Goal: Feedback & Contribution: Contribute content

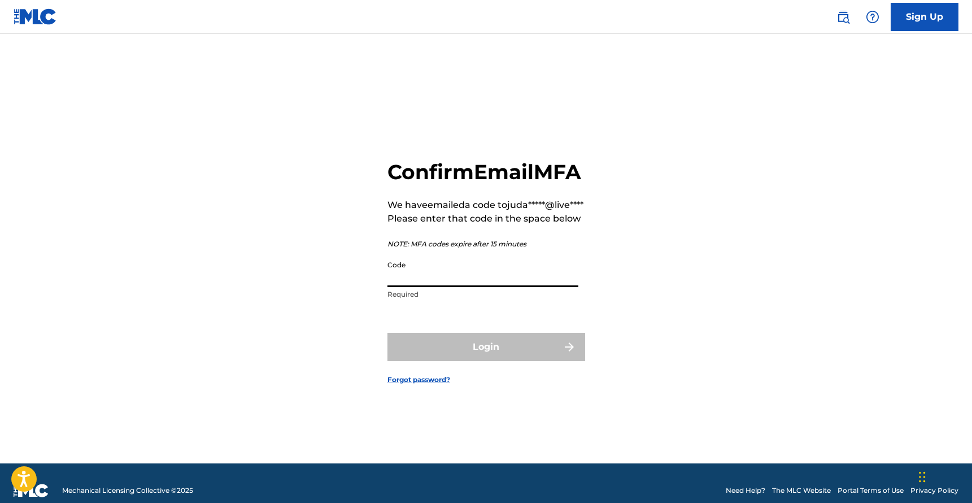
click at [472, 287] on input "Code" at bounding box center [482, 271] width 191 height 32
paste input "488369"
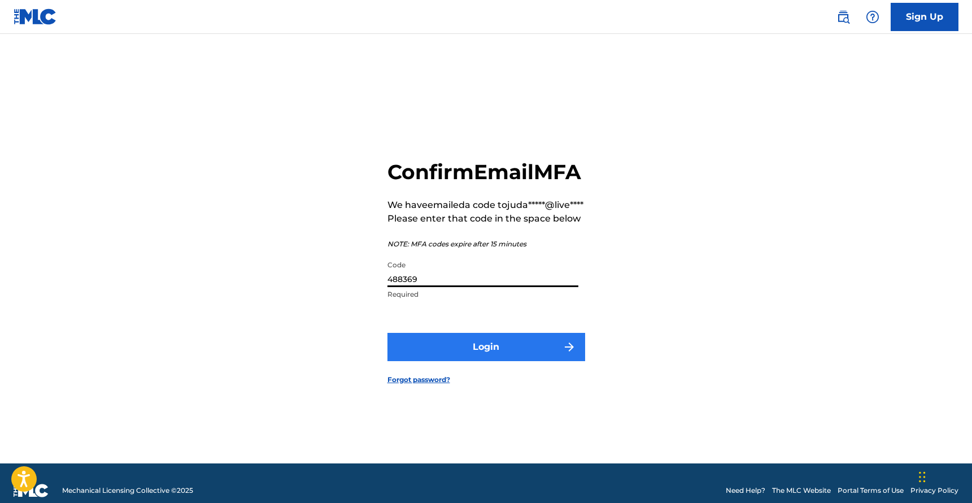
type input "488369"
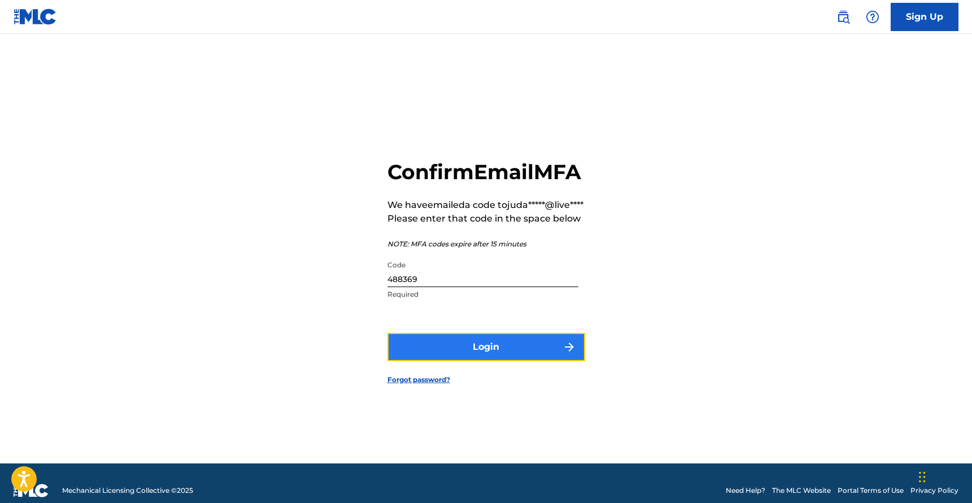
click at [462, 358] on button "Login" at bounding box center [486, 347] width 198 height 28
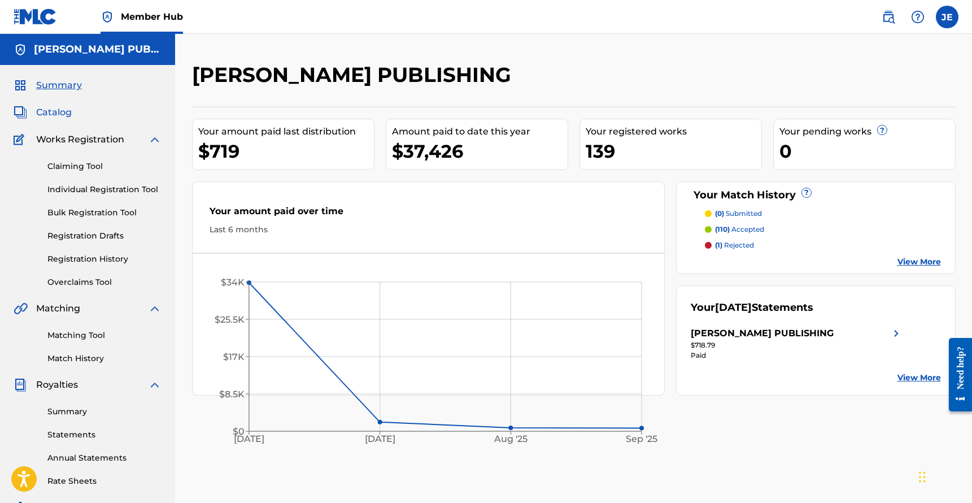
click at [62, 109] on span "Catalog" at bounding box center [54, 113] width 36 height 14
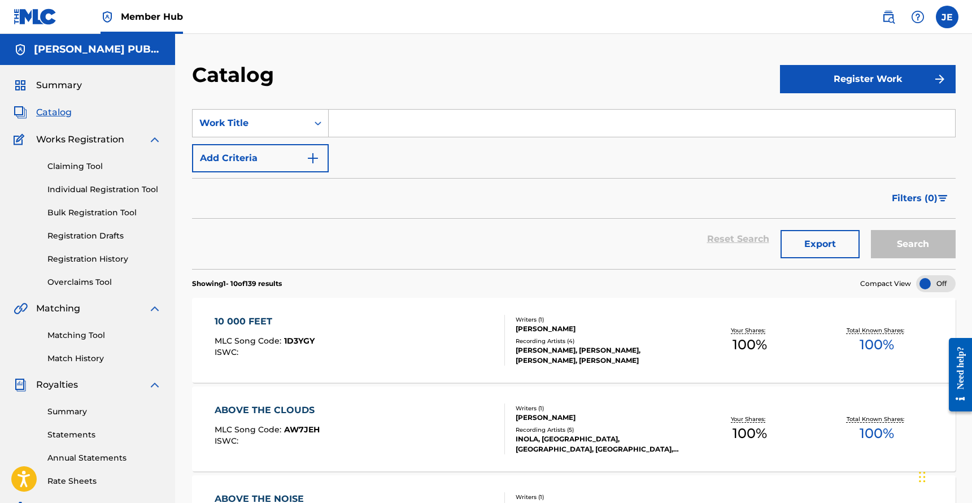
click at [420, 129] on input "Search Form" at bounding box center [642, 123] width 626 height 27
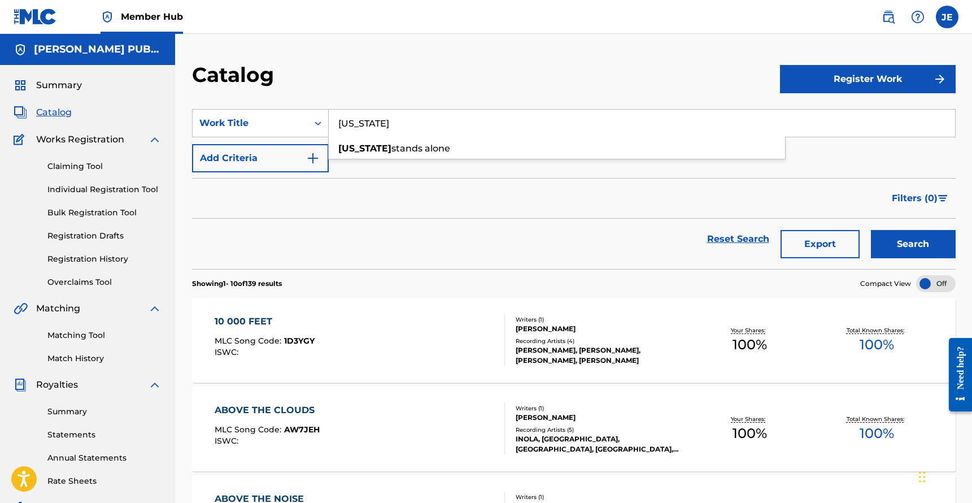
type input "[US_STATE]"
click at [871, 230] on button "Search" at bounding box center [913, 244] width 85 height 28
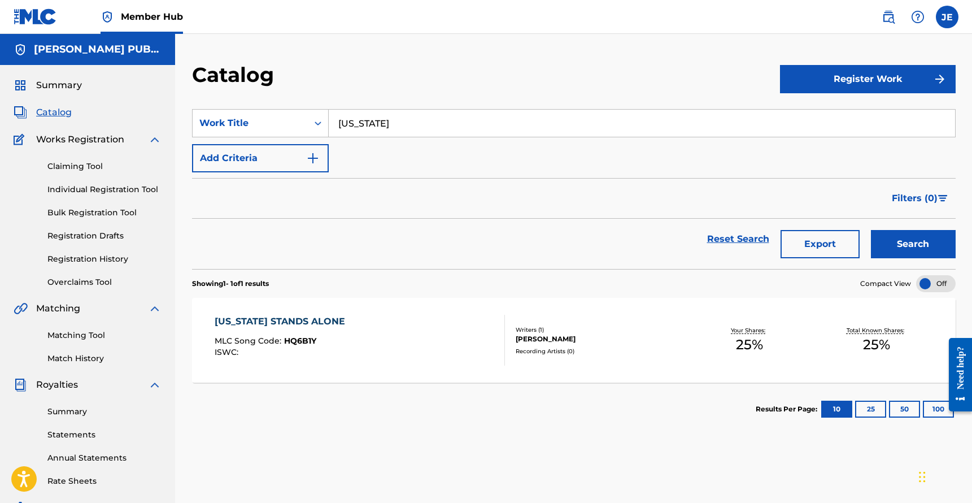
click at [334, 323] on div "[US_STATE] STANDS ALONE MLC Song Code : HQ6B1Y ISWC :" at bounding box center [360, 340] width 290 height 51
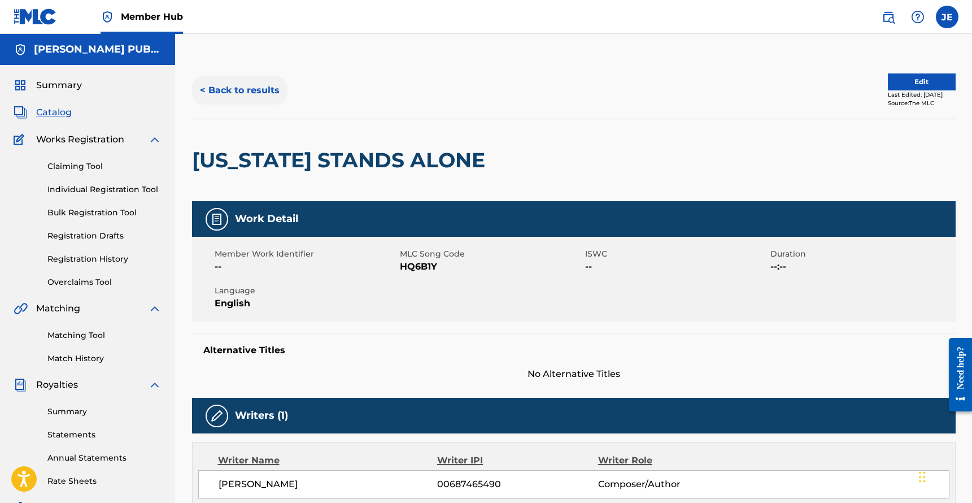
click at [270, 94] on button "< Back to results" at bounding box center [239, 90] width 95 height 28
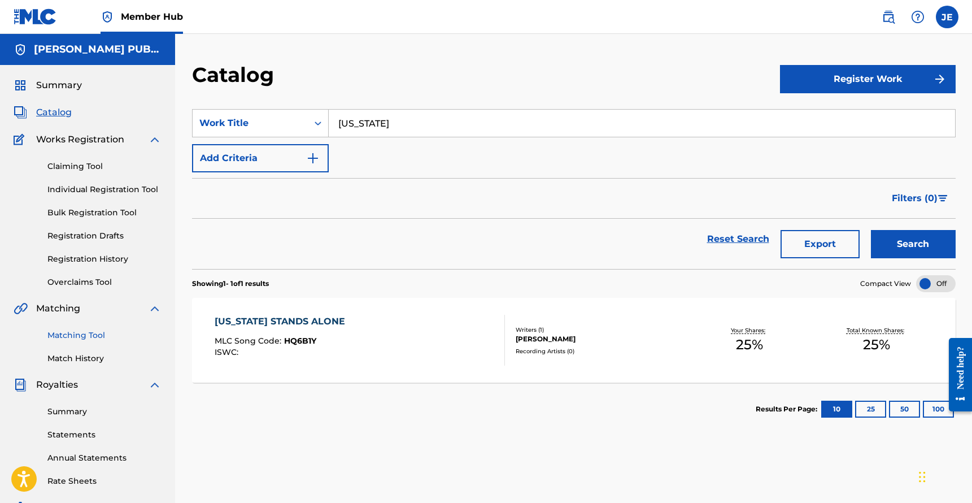
click at [91, 334] on link "Matching Tool" at bounding box center [104, 335] width 114 height 12
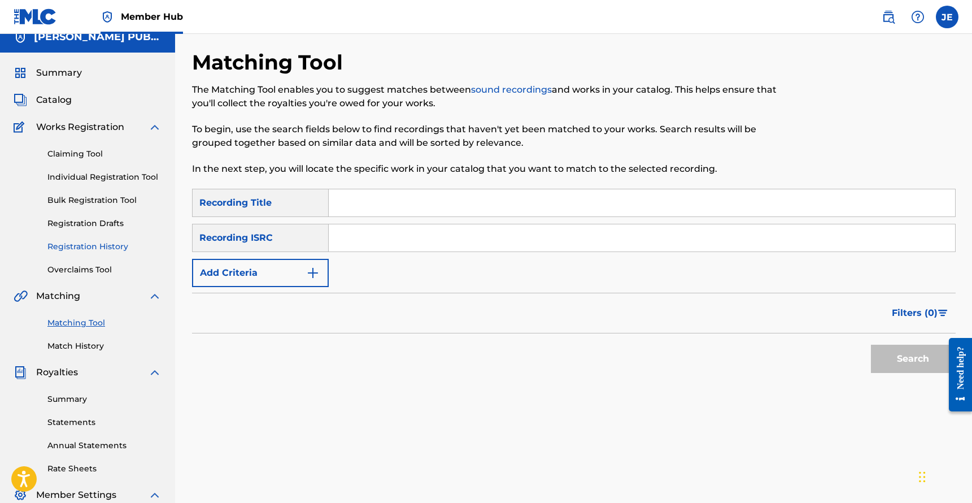
scroll to position [12, 0]
click at [91, 154] on link "Claiming Tool" at bounding box center [104, 155] width 114 height 12
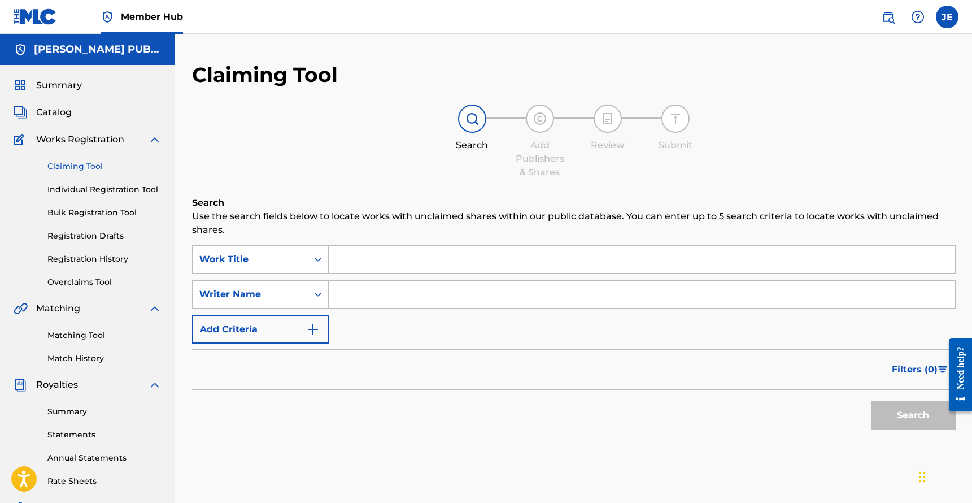
click at [374, 263] on input "Search Form" at bounding box center [642, 259] width 626 height 27
type input "[US_STATE] stands alone"
click at [383, 290] on input "Search Form" at bounding box center [642, 294] width 626 height 27
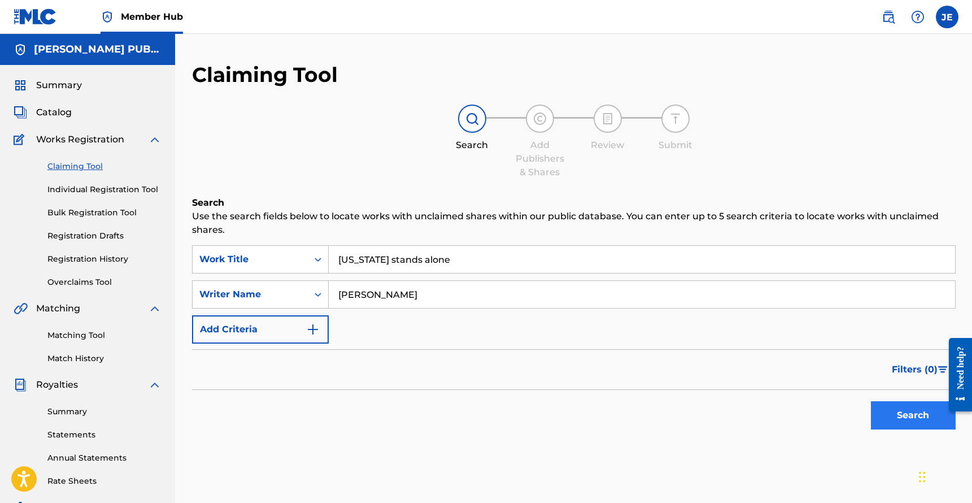
type input "[PERSON_NAME]"
click at [896, 421] on button "Search" at bounding box center [913, 415] width 85 height 28
click at [79, 357] on link "Match History" at bounding box center [104, 358] width 114 height 12
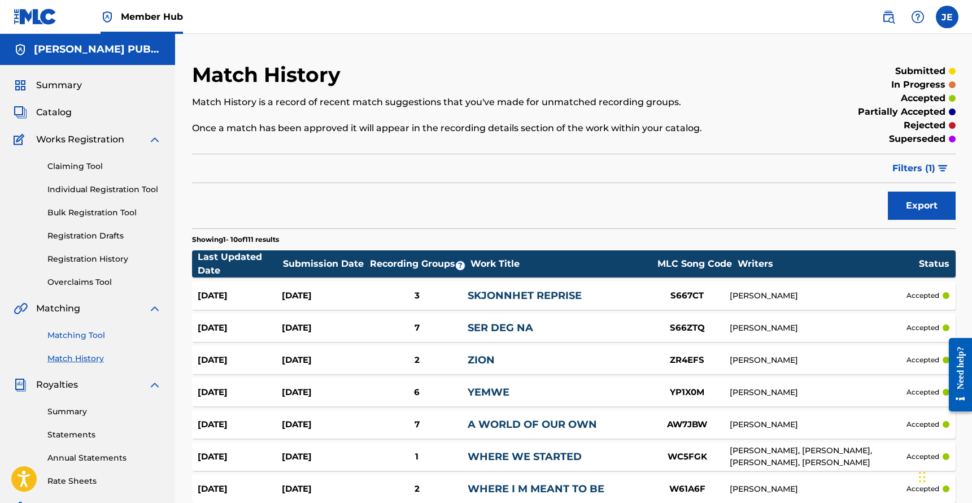
click at [93, 333] on link "Matching Tool" at bounding box center [104, 335] width 114 height 12
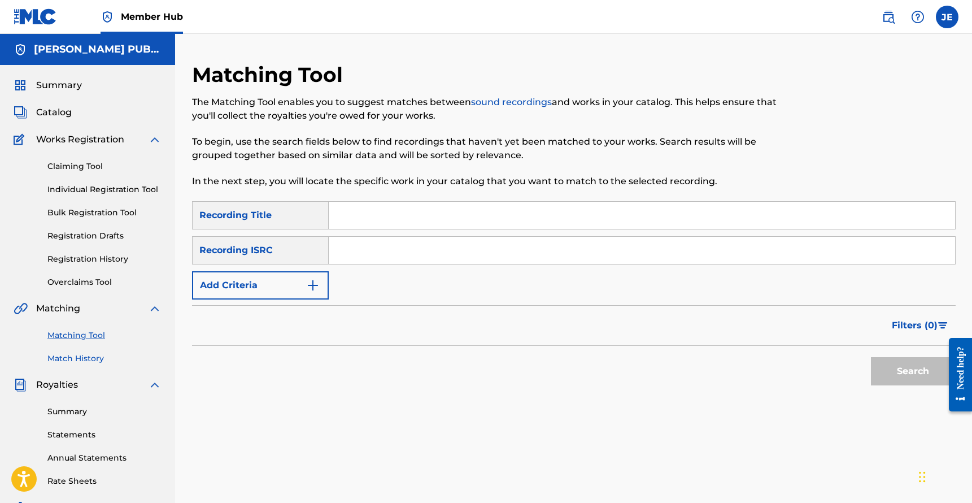
click at [92, 355] on link "Match History" at bounding box center [104, 358] width 114 height 12
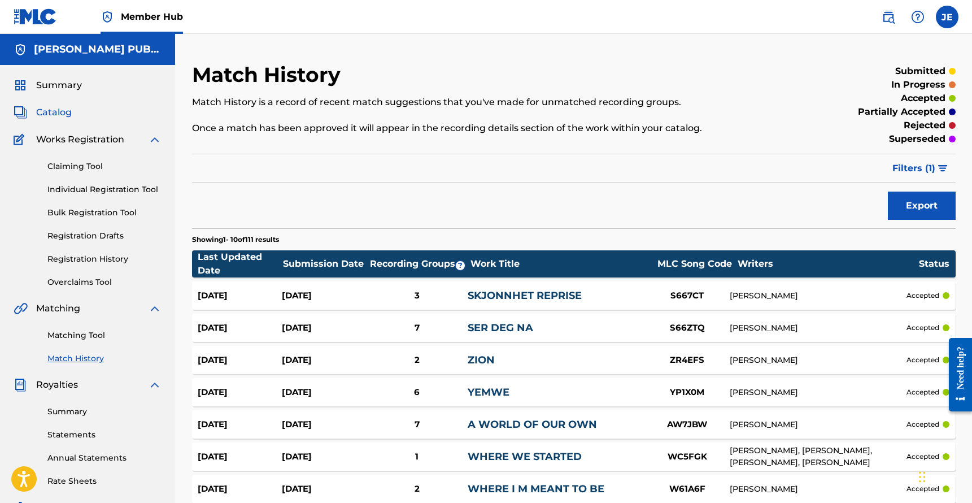
click at [66, 108] on span "Catalog" at bounding box center [54, 113] width 36 height 14
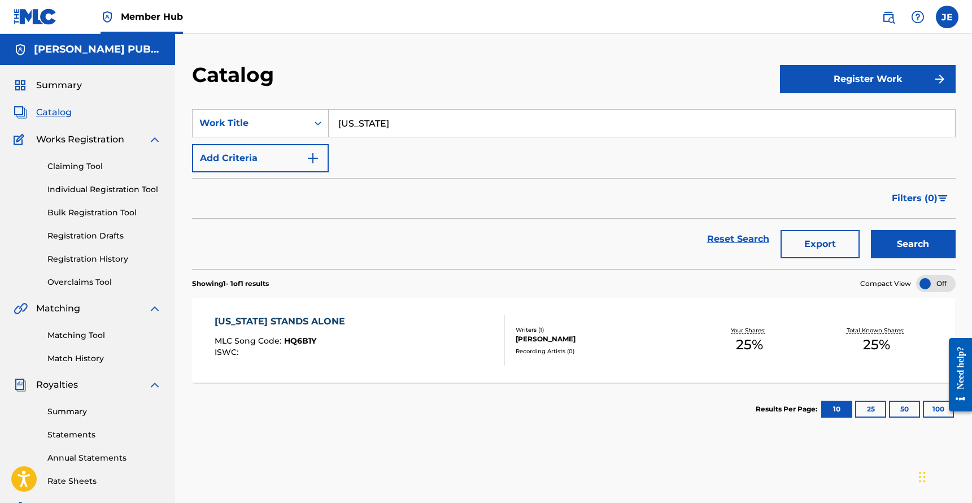
click at [398, 121] on input "[US_STATE]" at bounding box center [642, 123] width 626 height 27
click at [871, 230] on button "Search" at bounding box center [913, 244] width 85 height 28
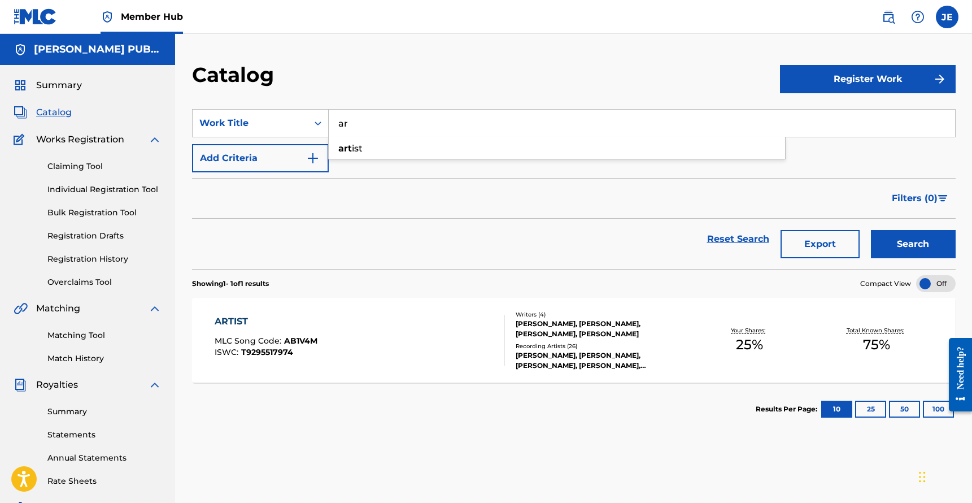
type input "a"
type input "all i need"
click at [871, 230] on button "Search" at bounding box center [913, 244] width 85 height 28
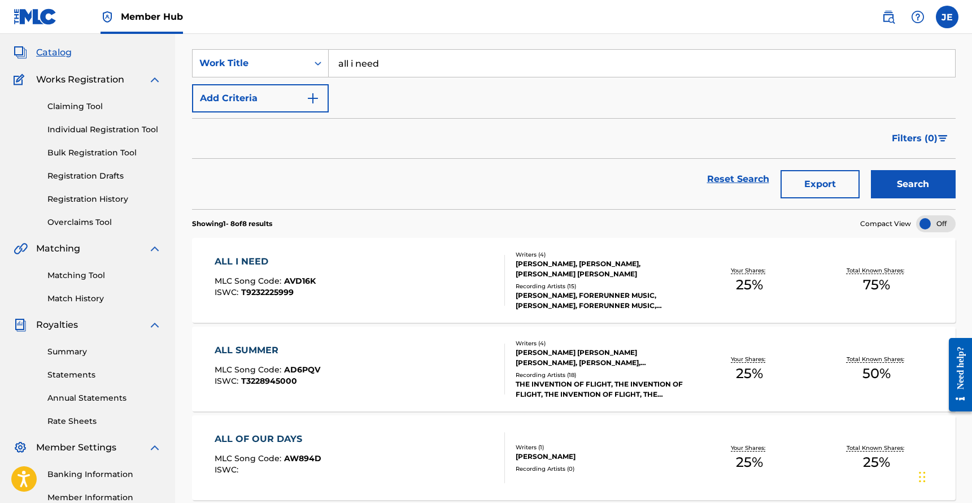
scroll to position [79, 0]
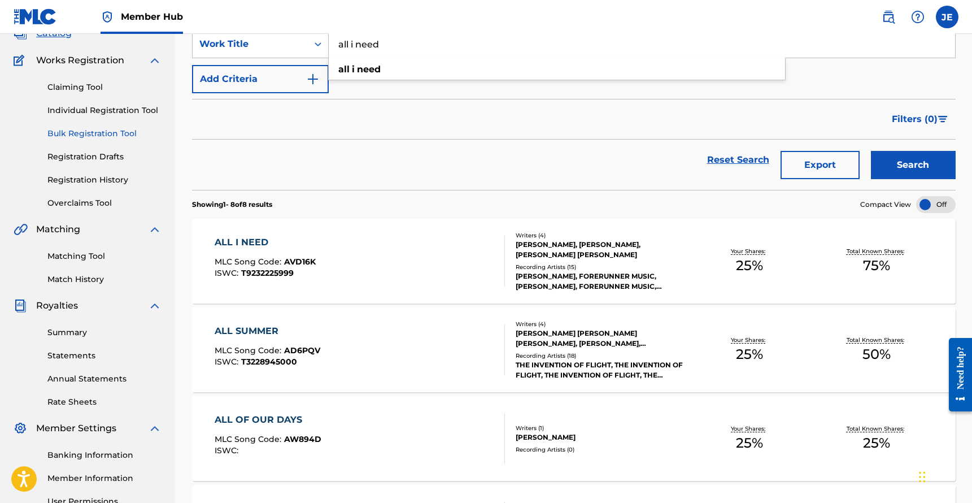
click at [111, 134] on link "Bulk Registration Tool" at bounding box center [104, 134] width 114 height 12
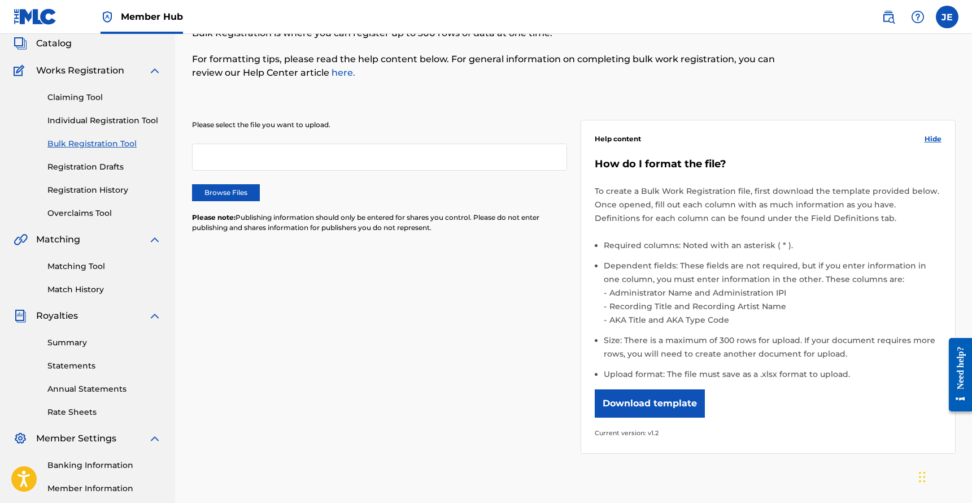
scroll to position [76, 0]
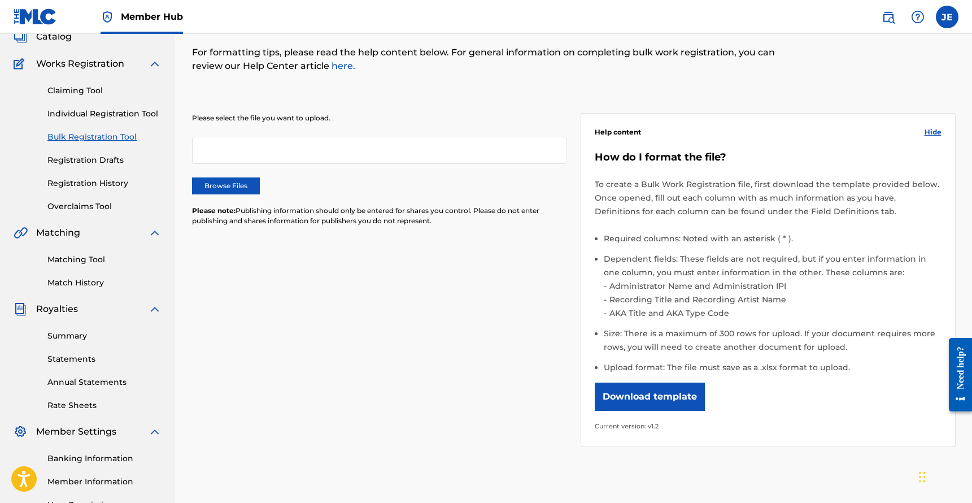
click at [276, 148] on div at bounding box center [379, 150] width 375 height 27
click at [243, 185] on label "Browse Files" at bounding box center [226, 185] width 68 height 17
click at [0, 0] on input "Browse Files" at bounding box center [0, 0] width 0 height 0
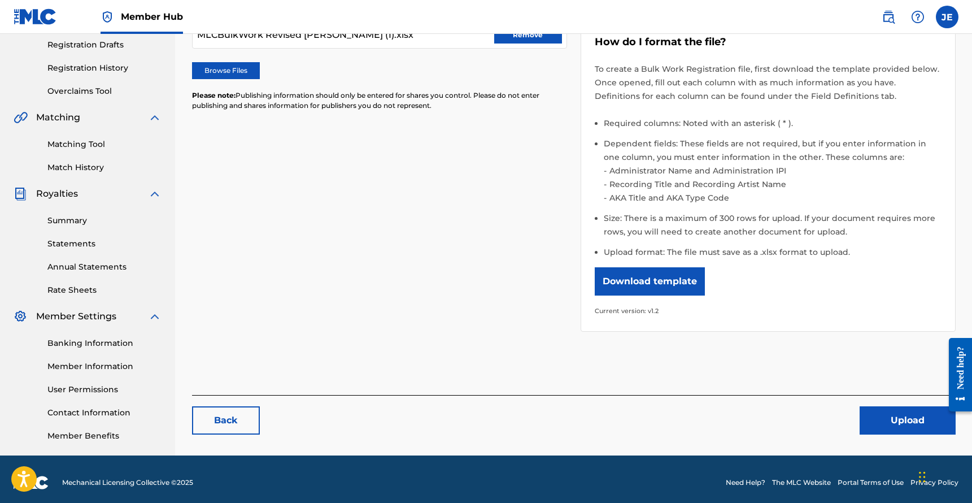
scroll to position [198, 0]
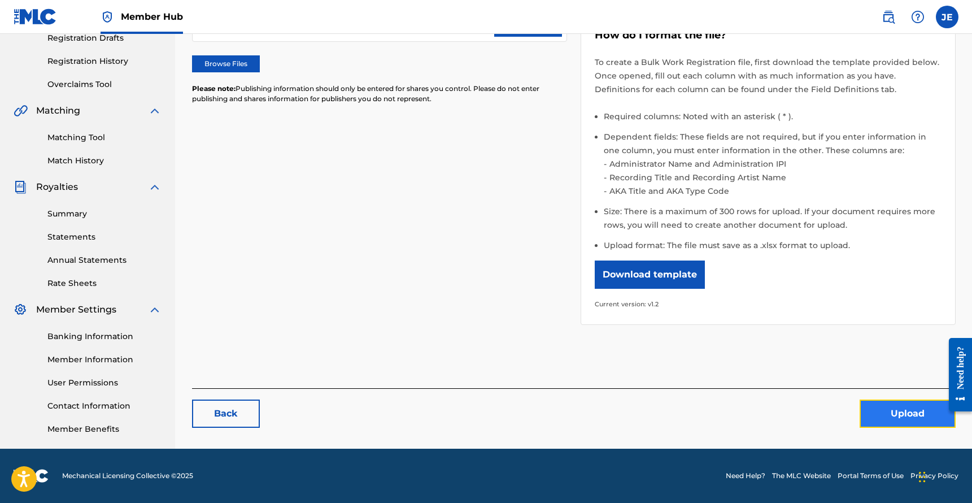
click at [878, 405] on button "Upload" at bounding box center [907, 413] width 96 height 28
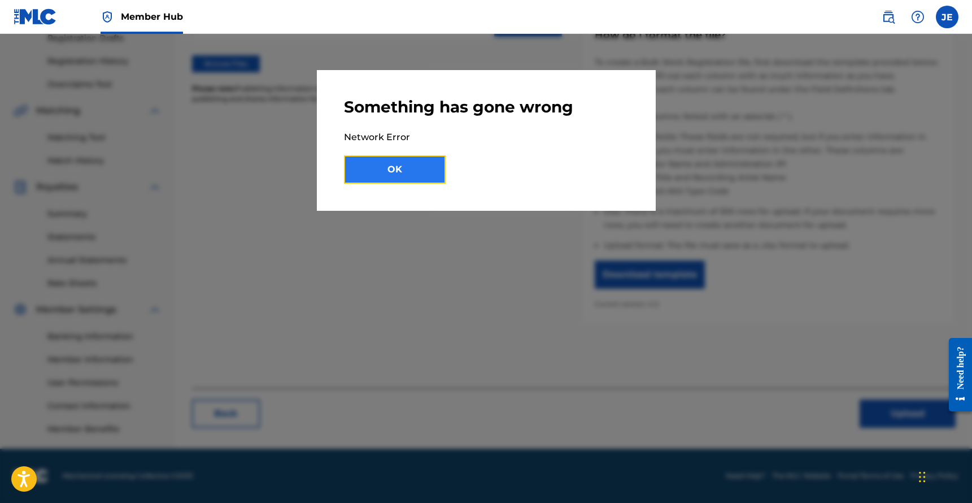
click at [381, 173] on button "OK" at bounding box center [395, 169] width 102 height 28
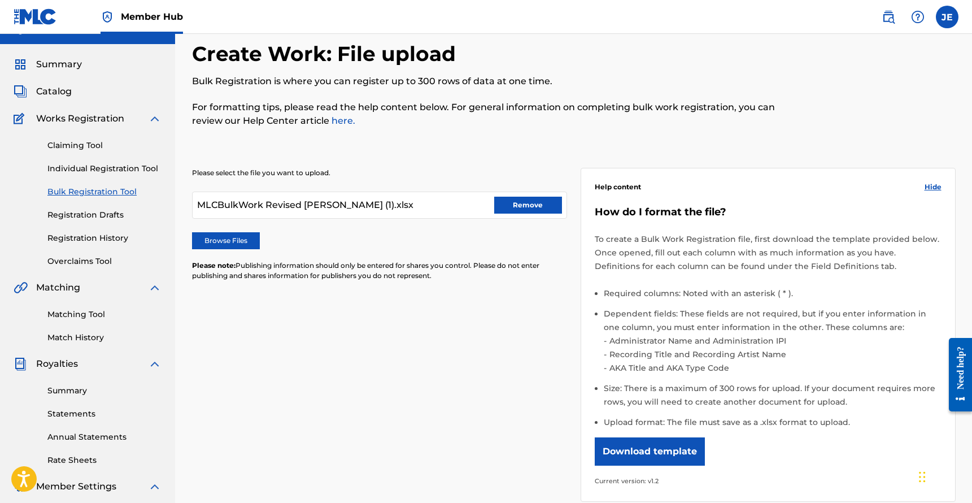
scroll to position [0, 0]
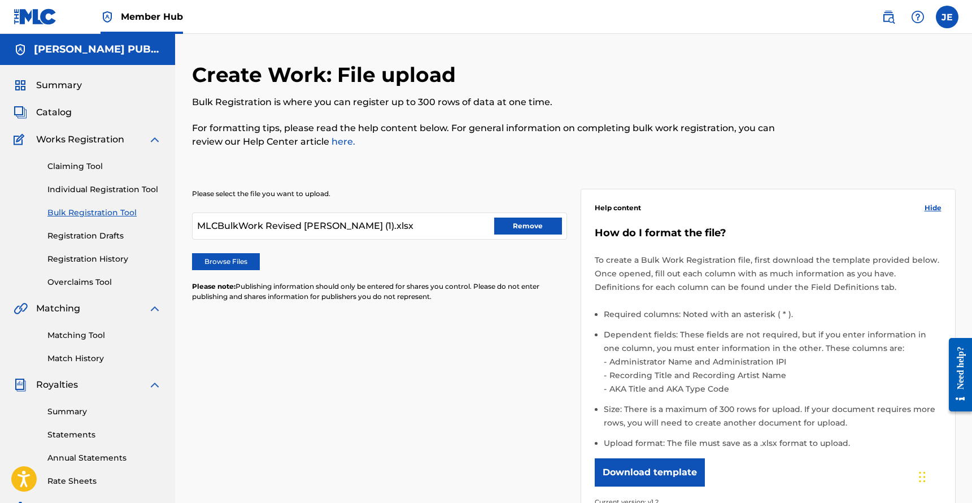
click at [447, 228] on div "MLCBulkWork Revised [PERSON_NAME] (1).xlsx Remove" at bounding box center [379, 225] width 375 height 27
click at [404, 227] on div "MLCBulkWork Revised [PERSON_NAME] (1).xlsx Remove" at bounding box center [379, 225] width 375 height 27
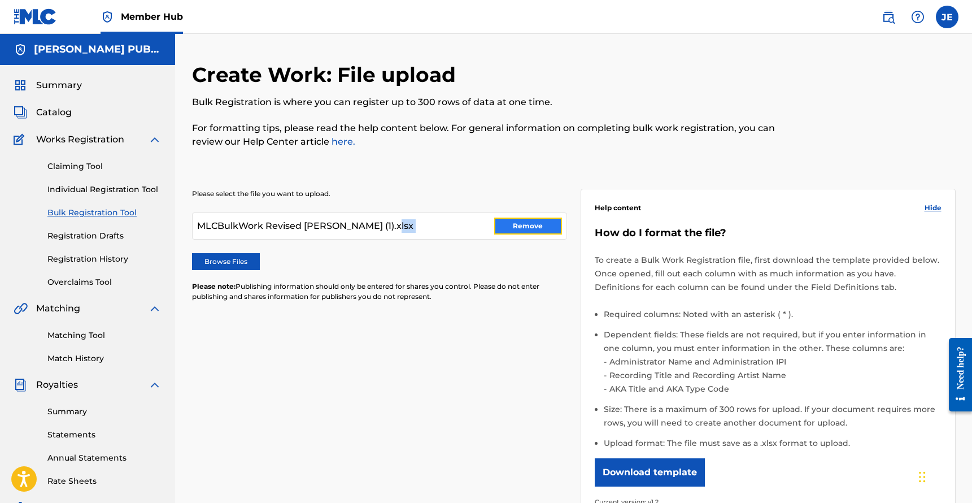
click at [520, 228] on button "Remove" at bounding box center [528, 225] width 68 height 17
click at [228, 265] on label "Browse Files" at bounding box center [226, 261] width 68 height 17
click at [0, 0] on input "Browse Files" at bounding box center [0, 0] width 0 height 0
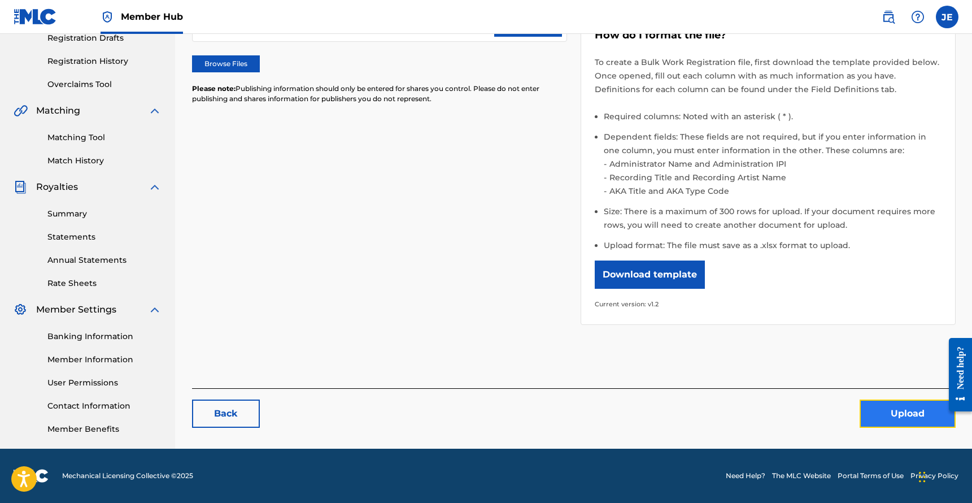
click at [893, 413] on button "Upload" at bounding box center [907, 413] width 96 height 28
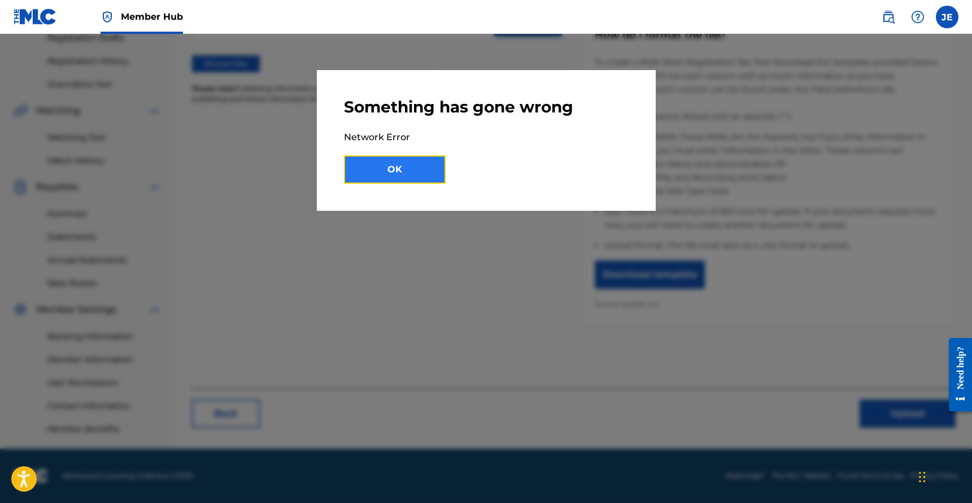
click at [385, 160] on button "OK" at bounding box center [395, 169] width 102 height 28
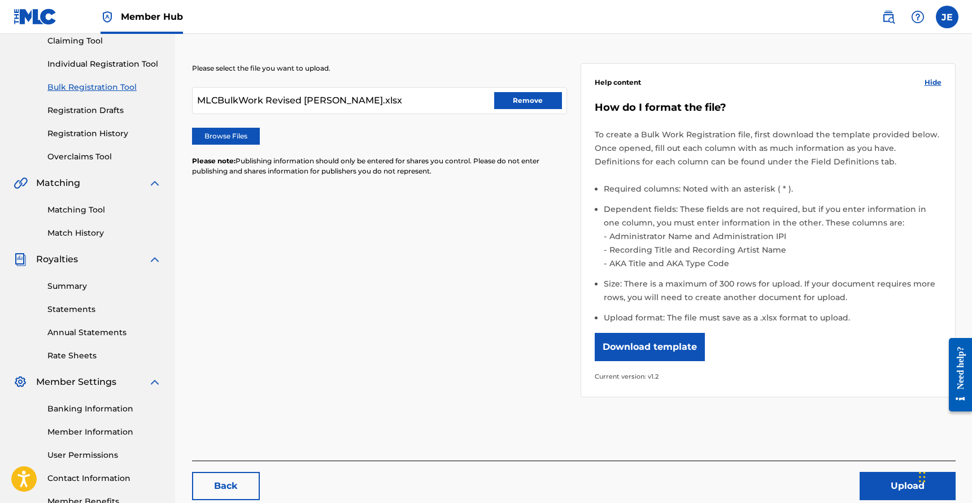
scroll to position [0, 0]
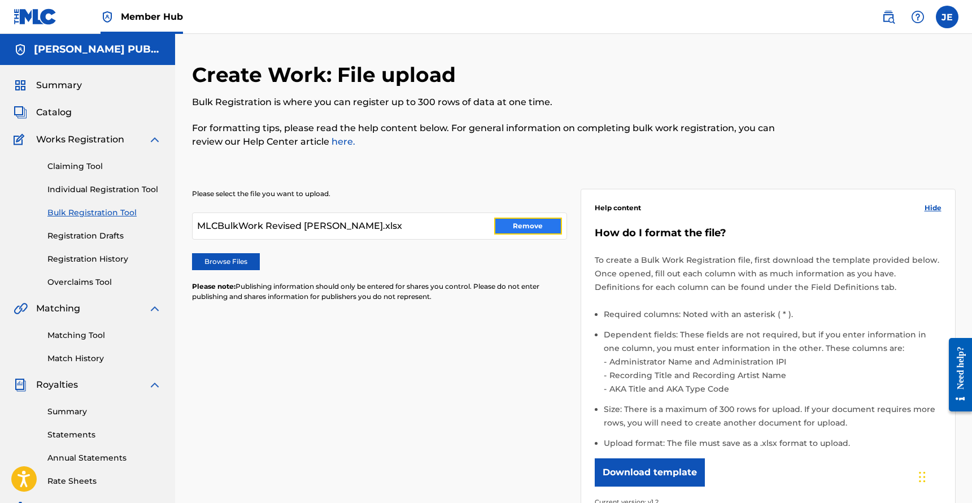
click at [554, 222] on button "Remove" at bounding box center [528, 225] width 68 height 17
click at [241, 261] on label "Browse Files" at bounding box center [226, 261] width 68 height 17
click at [0, 0] on input "Browse Files" at bounding box center [0, 0] width 0 height 0
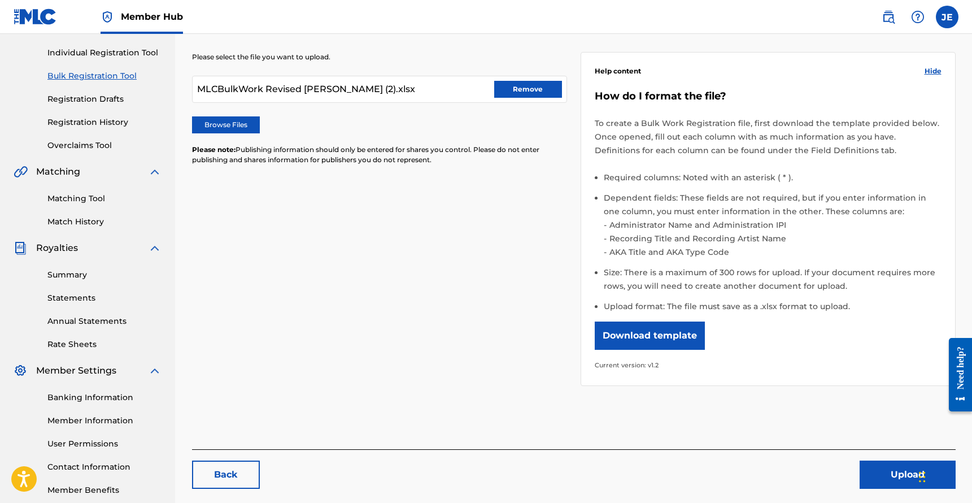
scroll to position [198, 0]
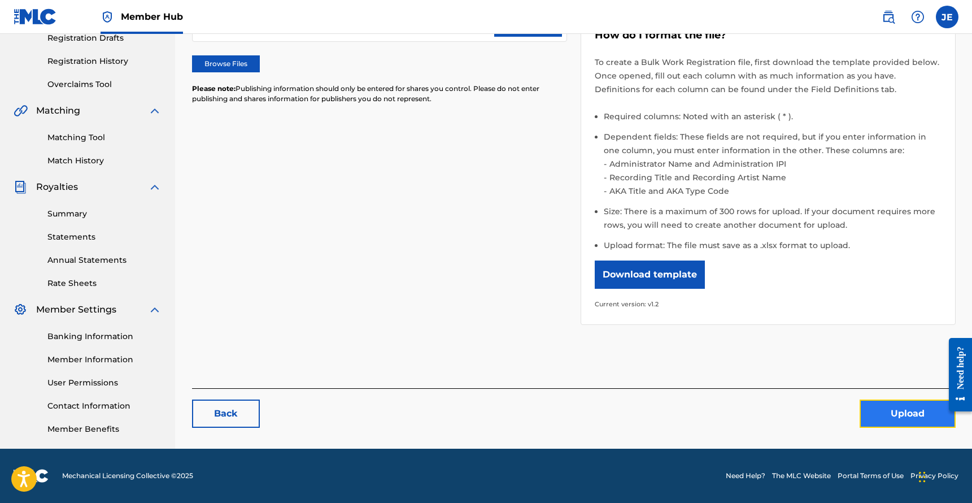
click at [888, 412] on button "Upload" at bounding box center [907, 413] width 96 height 28
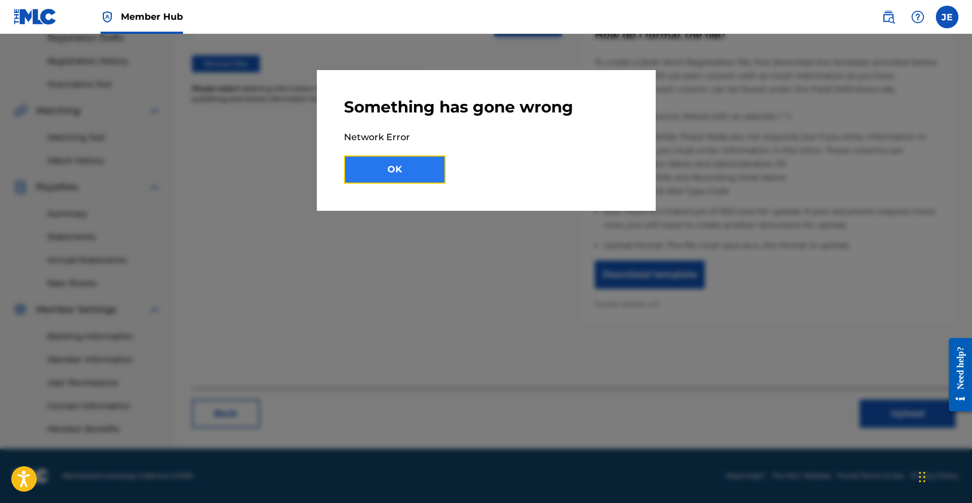
click at [403, 182] on button "OK" at bounding box center [395, 169] width 102 height 28
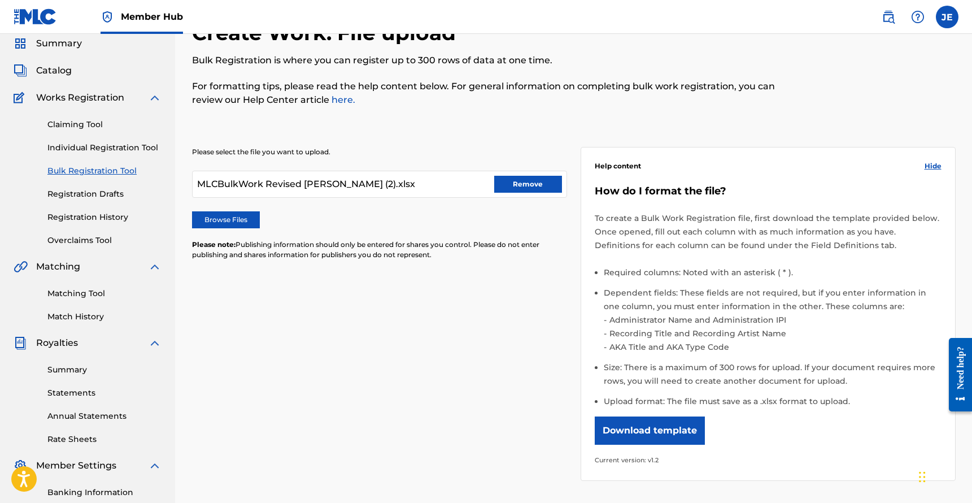
scroll to position [41, 0]
click at [523, 186] on button "Remove" at bounding box center [528, 184] width 68 height 17
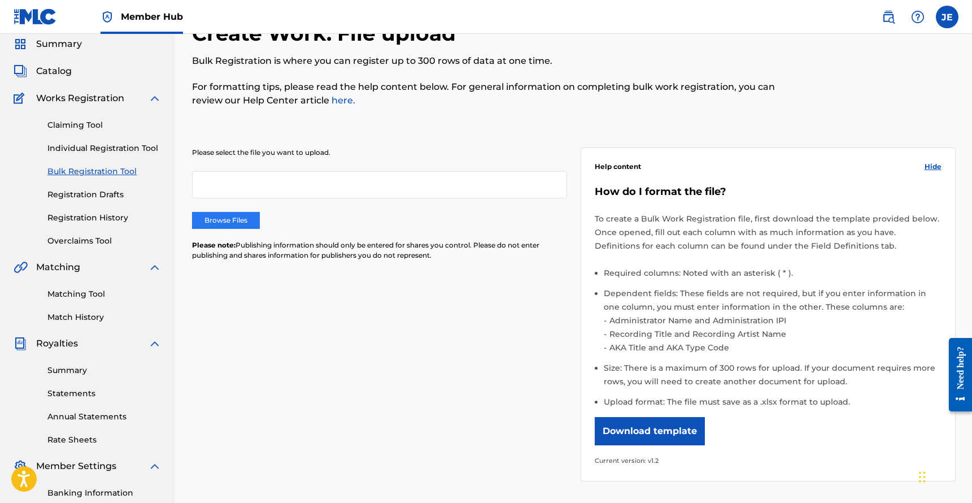
click at [241, 224] on label "Browse Files" at bounding box center [226, 220] width 68 height 17
click at [0, 0] on input "Browse Files" at bounding box center [0, 0] width 0 height 0
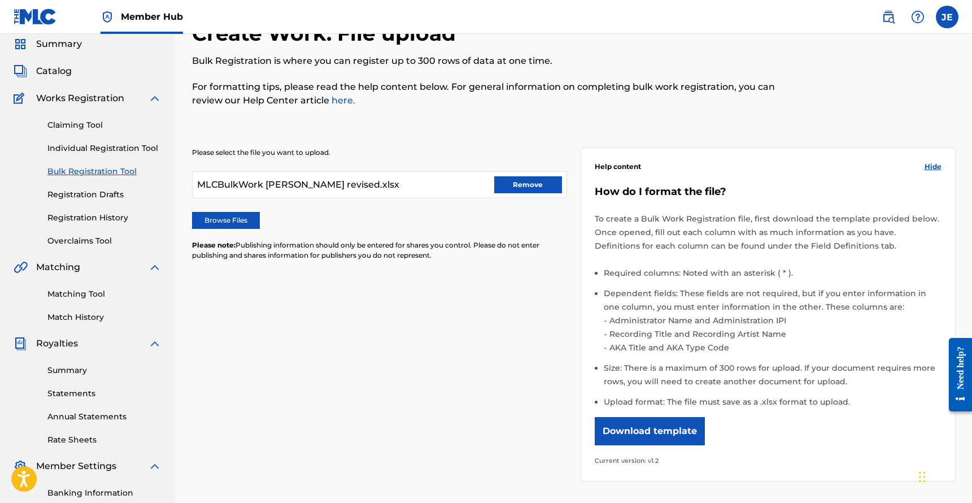
scroll to position [198, 0]
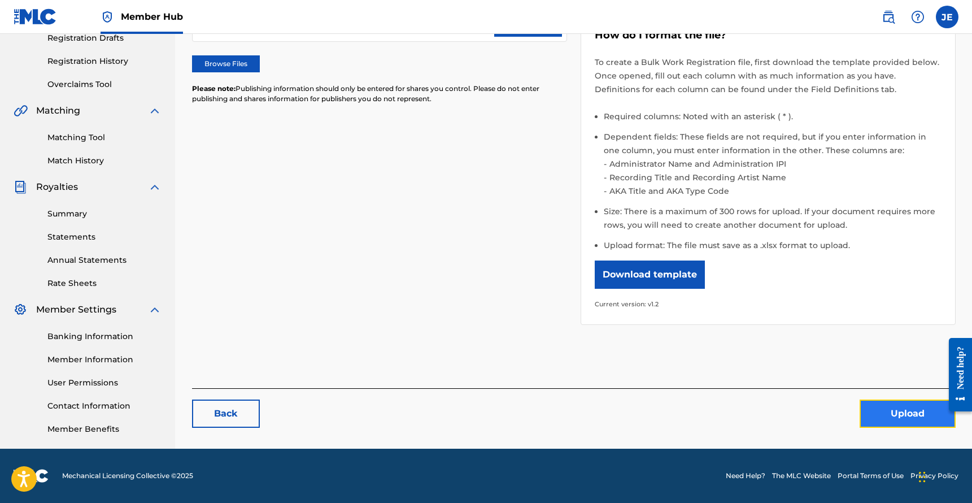
click at [877, 416] on button "Upload" at bounding box center [907, 413] width 96 height 28
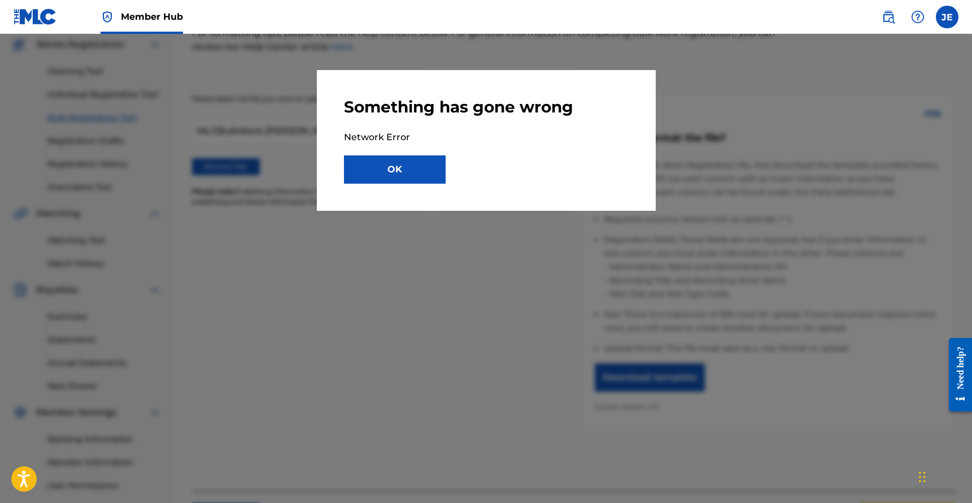
scroll to position [0, 0]
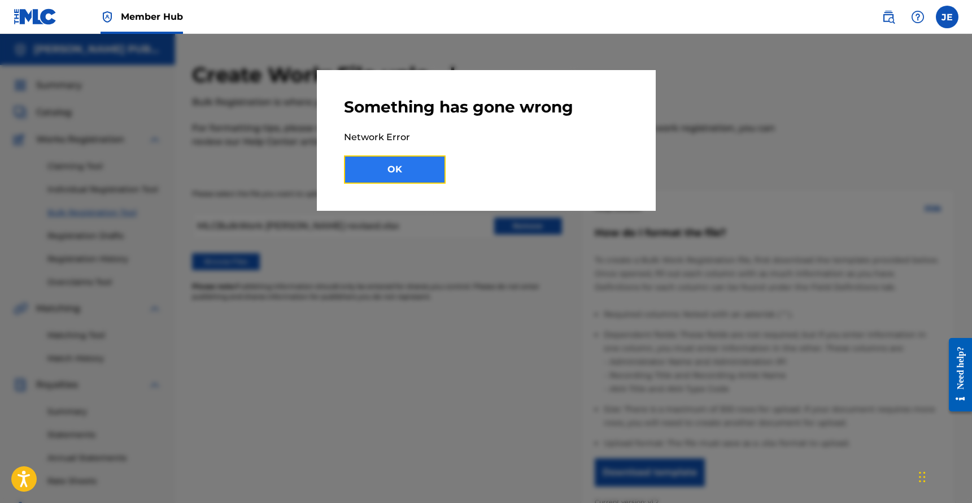
click at [405, 164] on button "OK" at bounding box center [395, 169] width 102 height 28
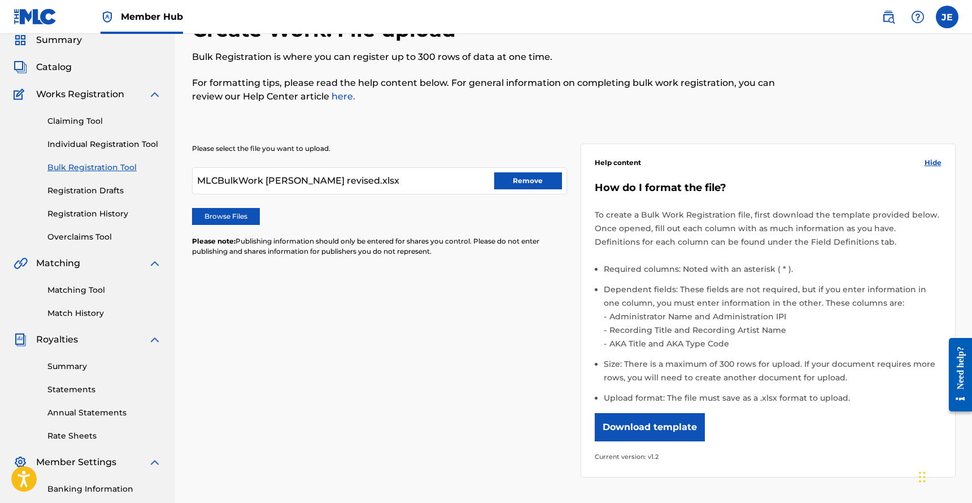
scroll to position [46, 0]
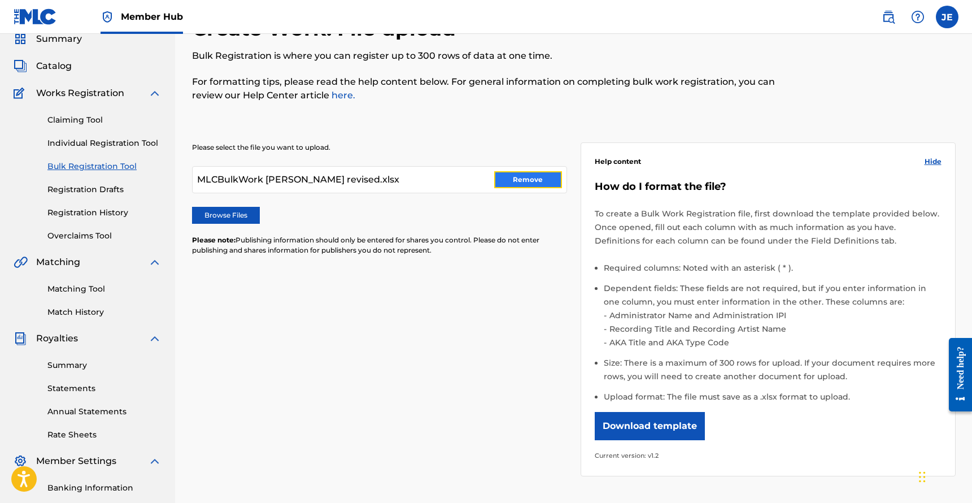
click at [548, 183] on button "Remove" at bounding box center [528, 179] width 68 height 17
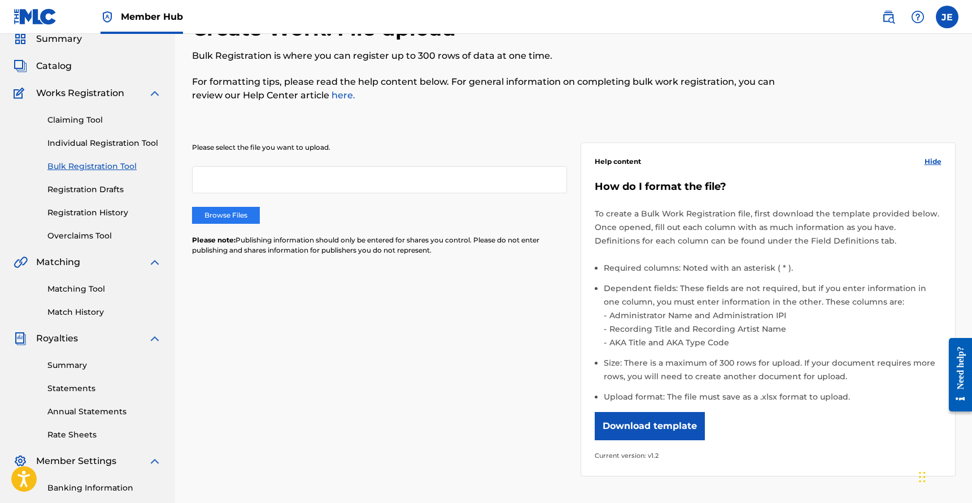
click at [251, 213] on label "Browse Files" at bounding box center [226, 215] width 68 height 17
click at [0, 0] on input "Browse Files" at bounding box center [0, 0] width 0 height 0
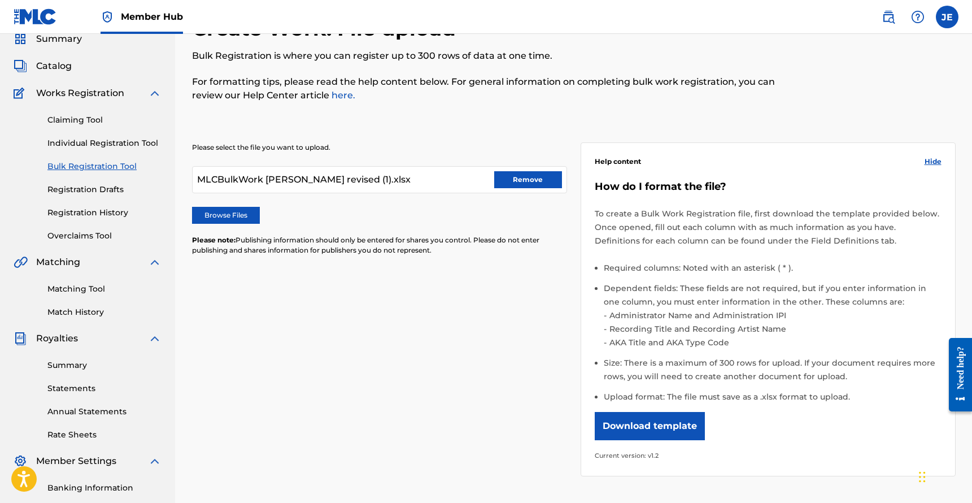
scroll to position [198, 0]
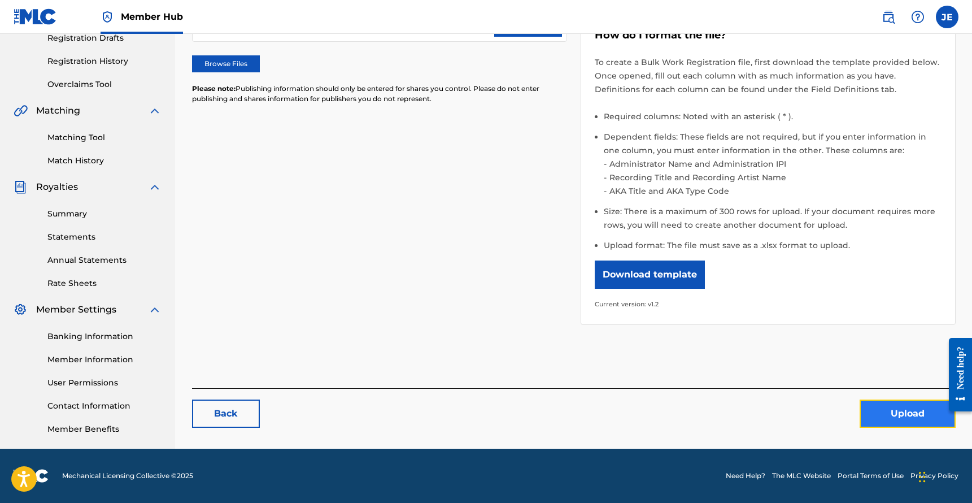
click at [922, 422] on button "Upload" at bounding box center [907, 413] width 96 height 28
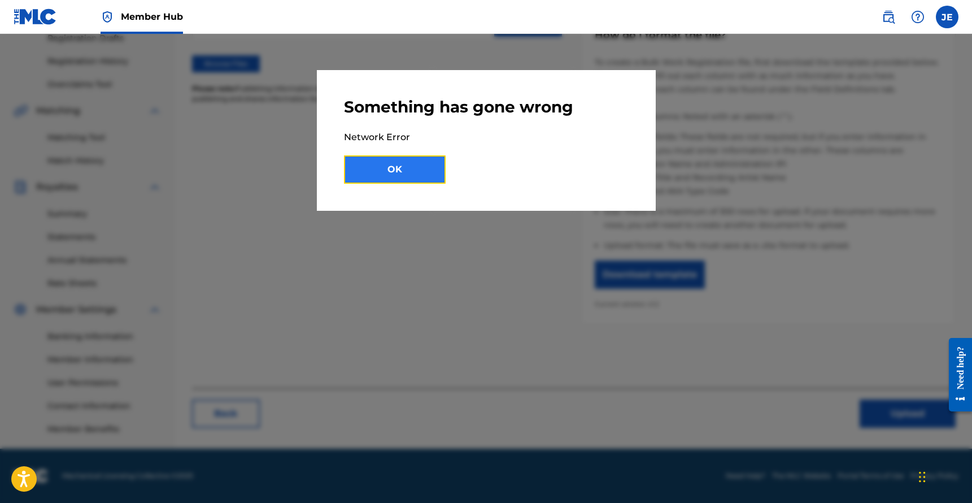
click at [422, 171] on button "OK" at bounding box center [395, 169] width 102 height 28
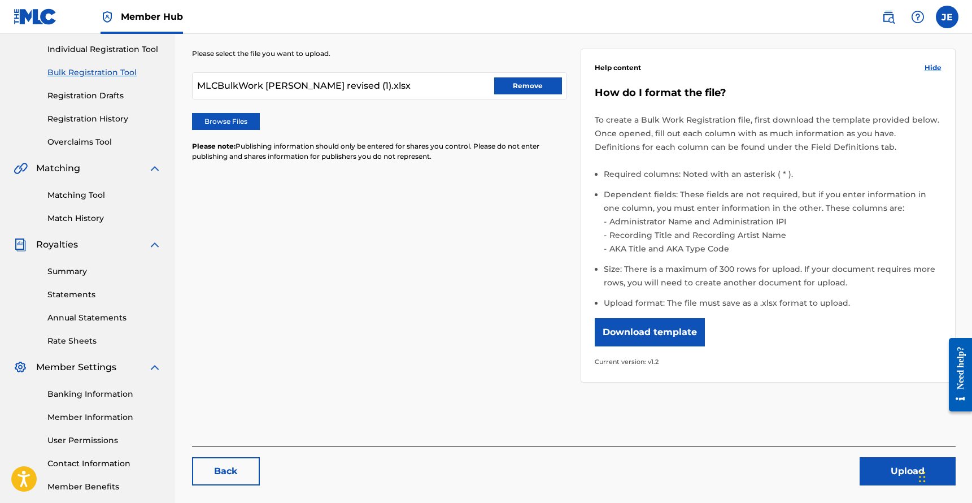
scroll to position [0, 0]
